Goal: Information Seeking & Learning: Learn about a topic

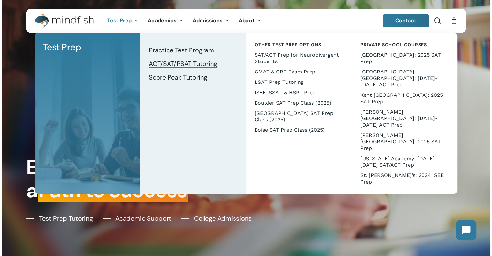
click at [167, 64] on span "ACT/SAT/PSAT Tutoring" at bounding box center [183, 64] width 69 height 8
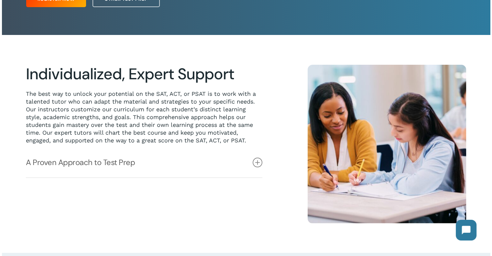
scroll to position [129, 0]
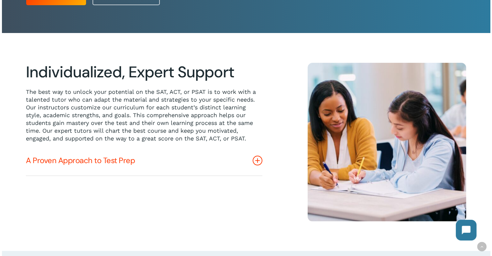
click at [144, 157] on link "A Proven Approach to Test Prep" at bounding box center [144, 161] width 237 height 30
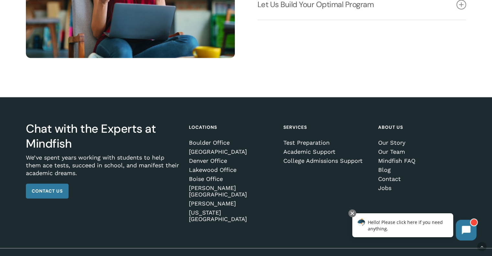
scroll to position [975, 0]
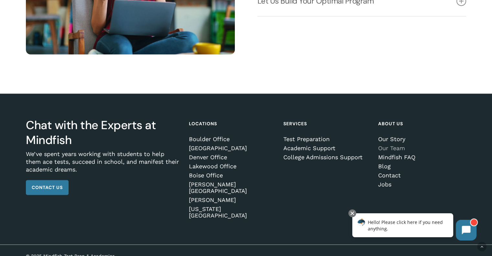
click at [384, 151] on link "Our Team" at bounding box center [421, 148] width 86 height 6
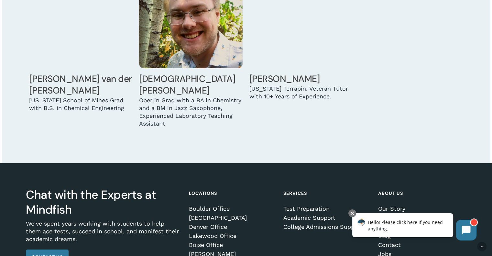
scroll to position [2185, 0]
